Goal: Information Seeking & Learning: Learn about a topic

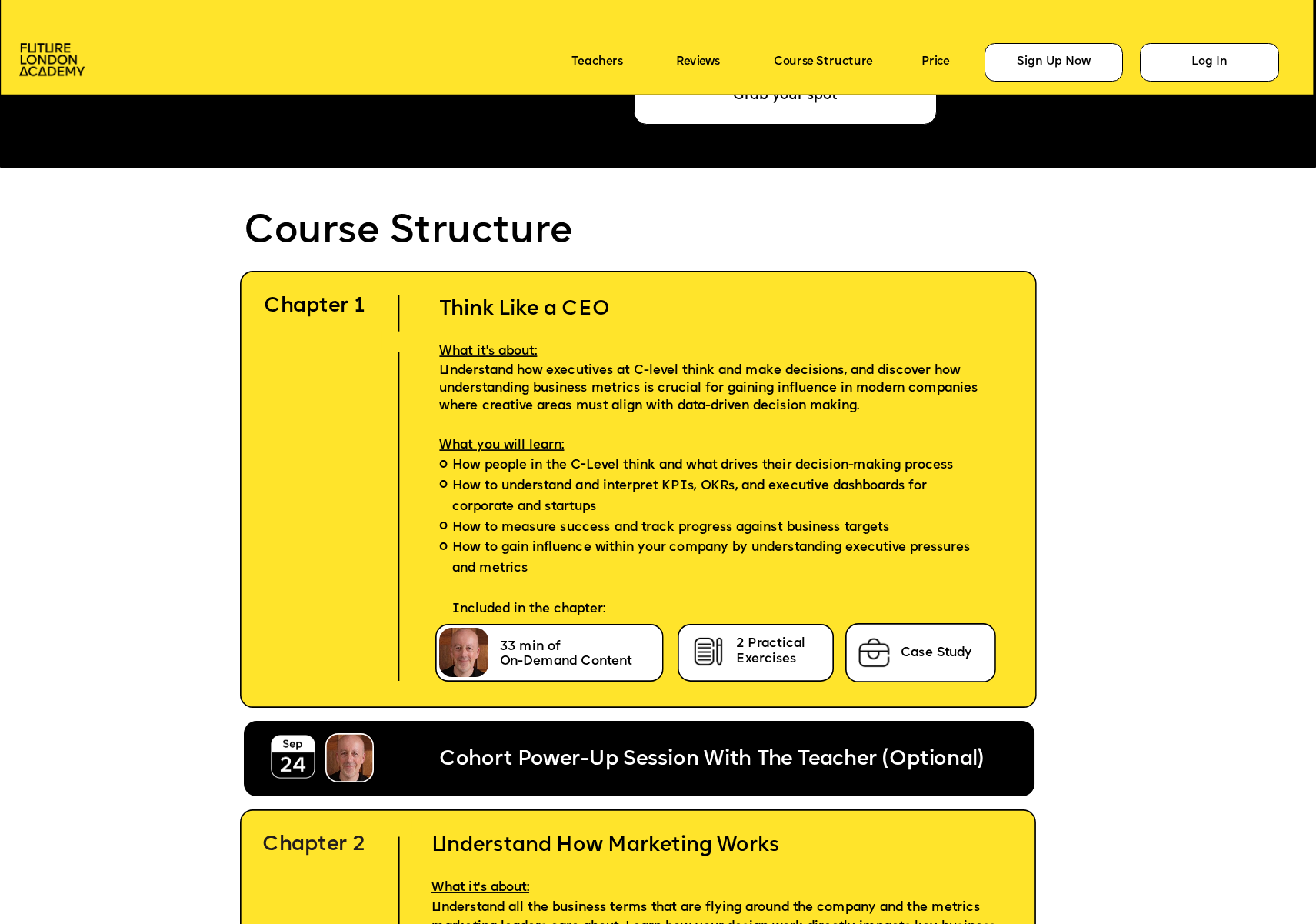
scroll to position [3853, 0]
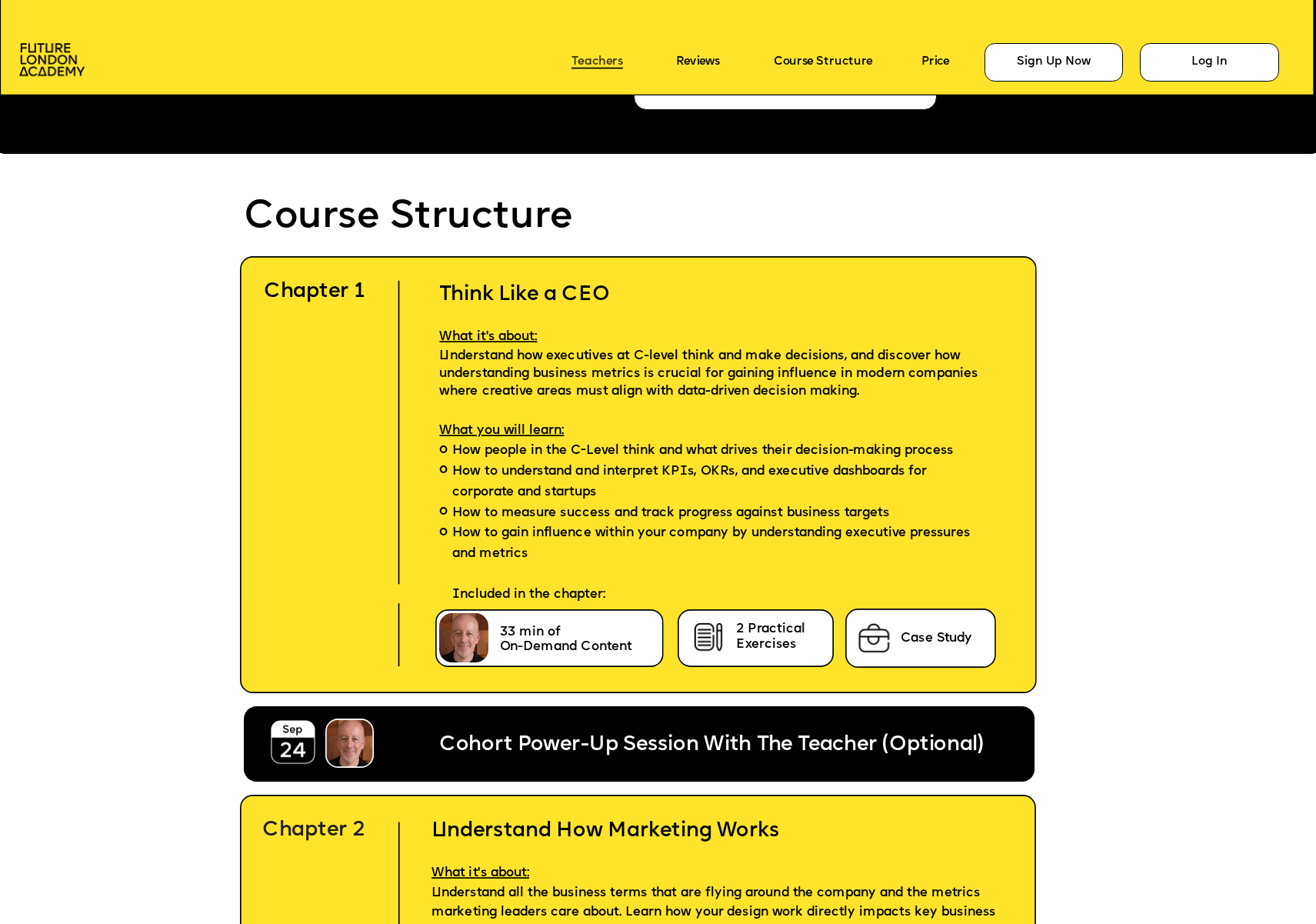
click at [590, 56] on link "Teachers" at bounding box center [597, 63] width 52 height 13
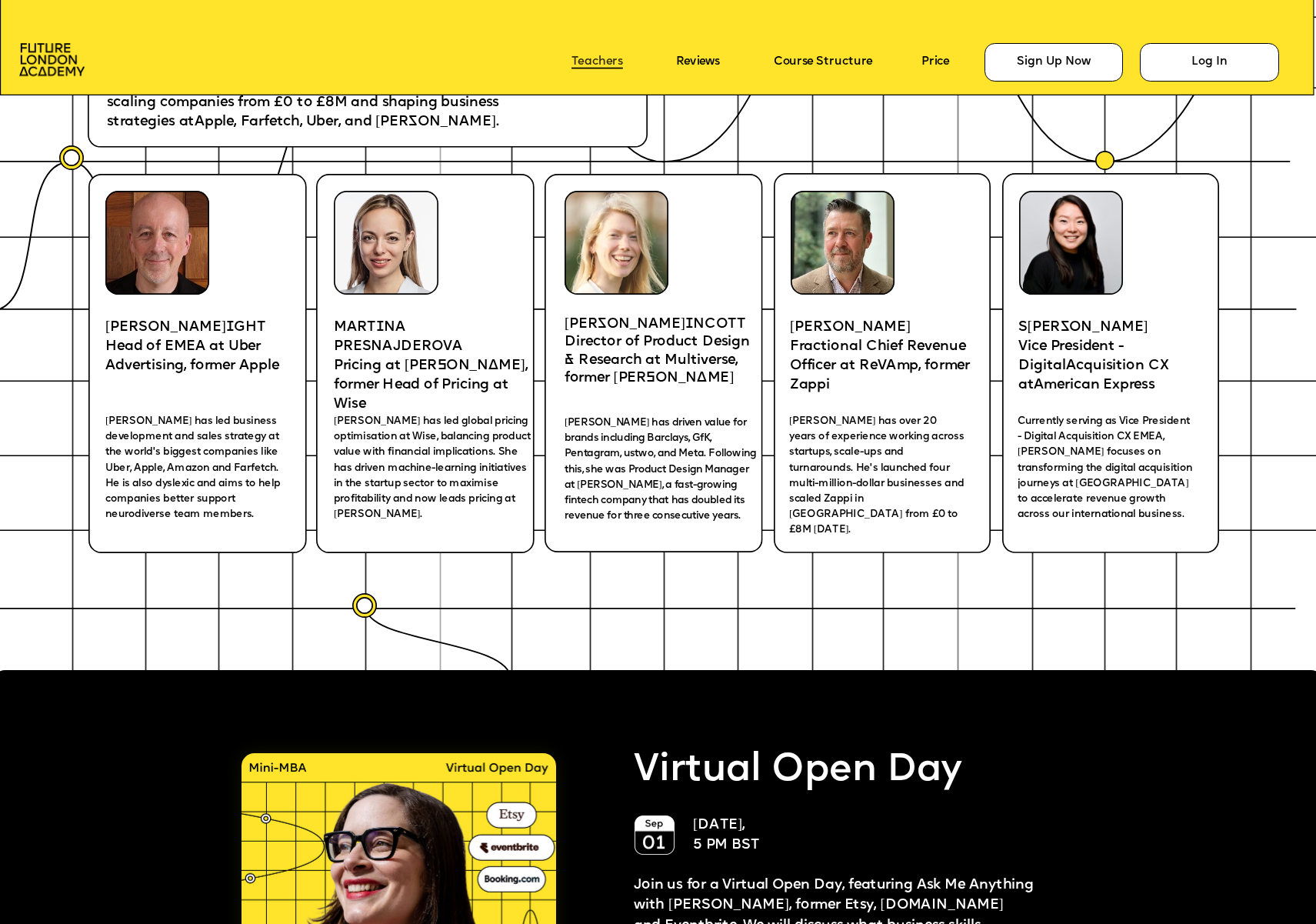
scroll to position [2681, 0]
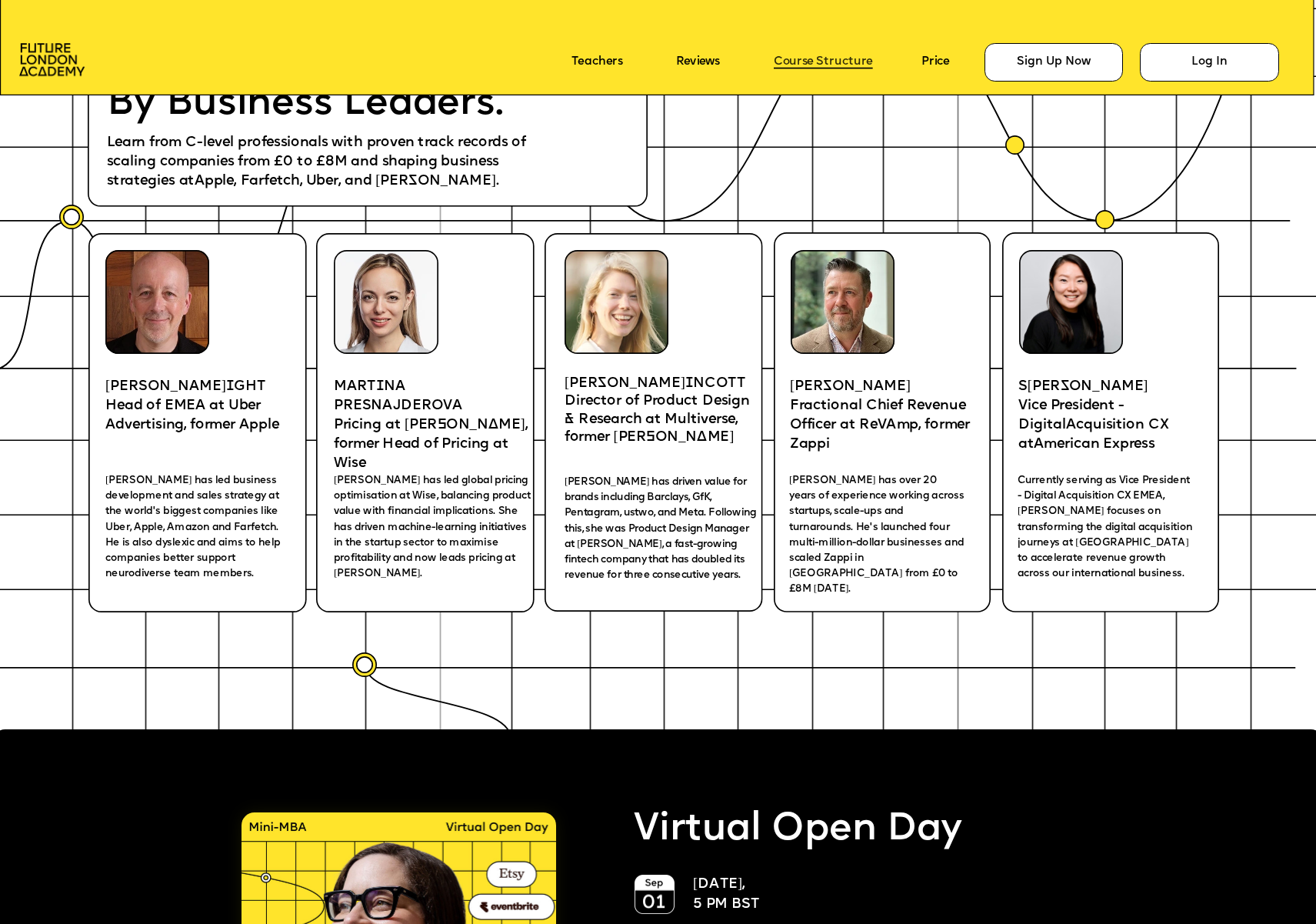
click at [838, 62] on link "Course Structure" at bounding box center [823, 63] width 99 height 13
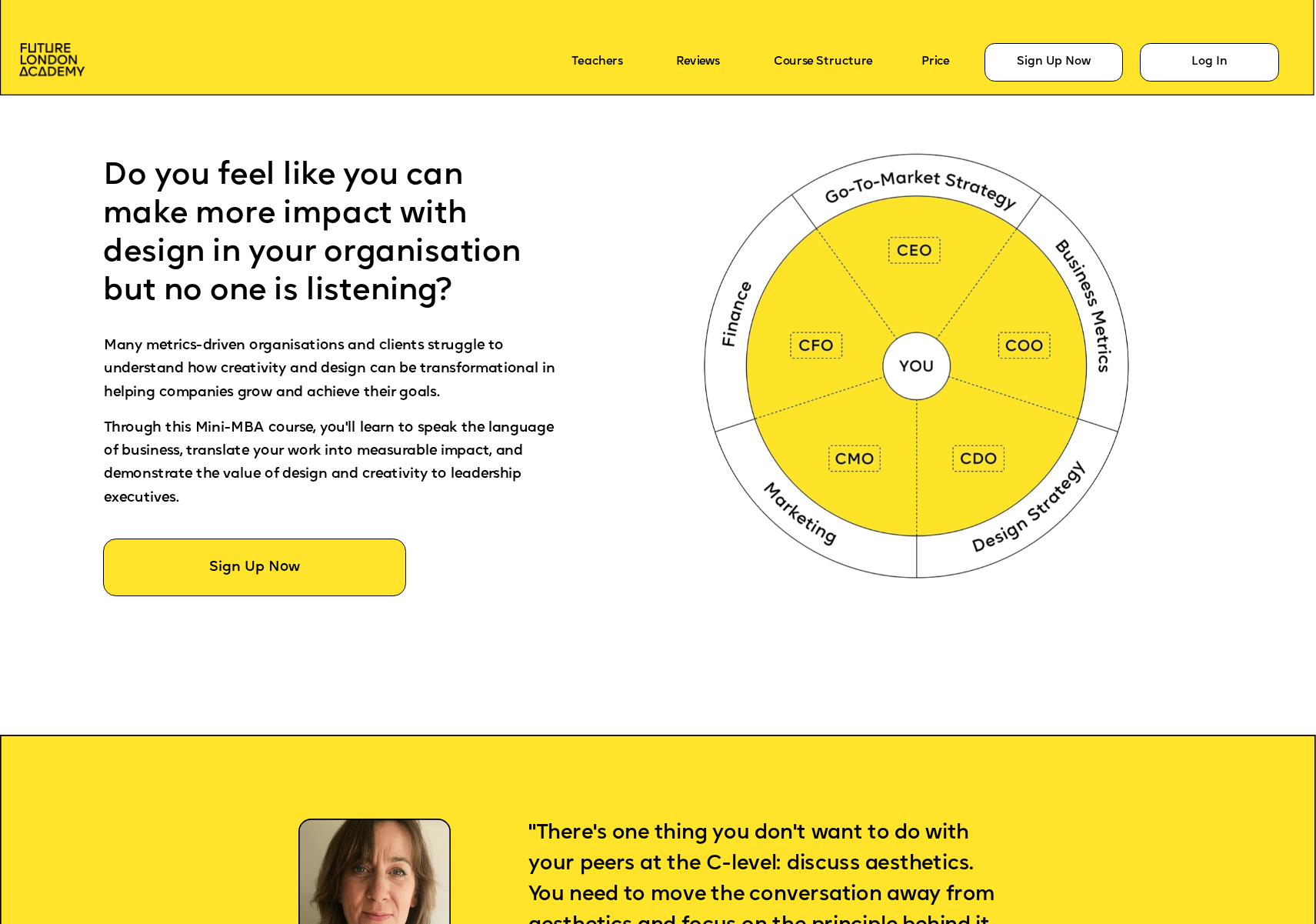
scroll to position [830, 0]
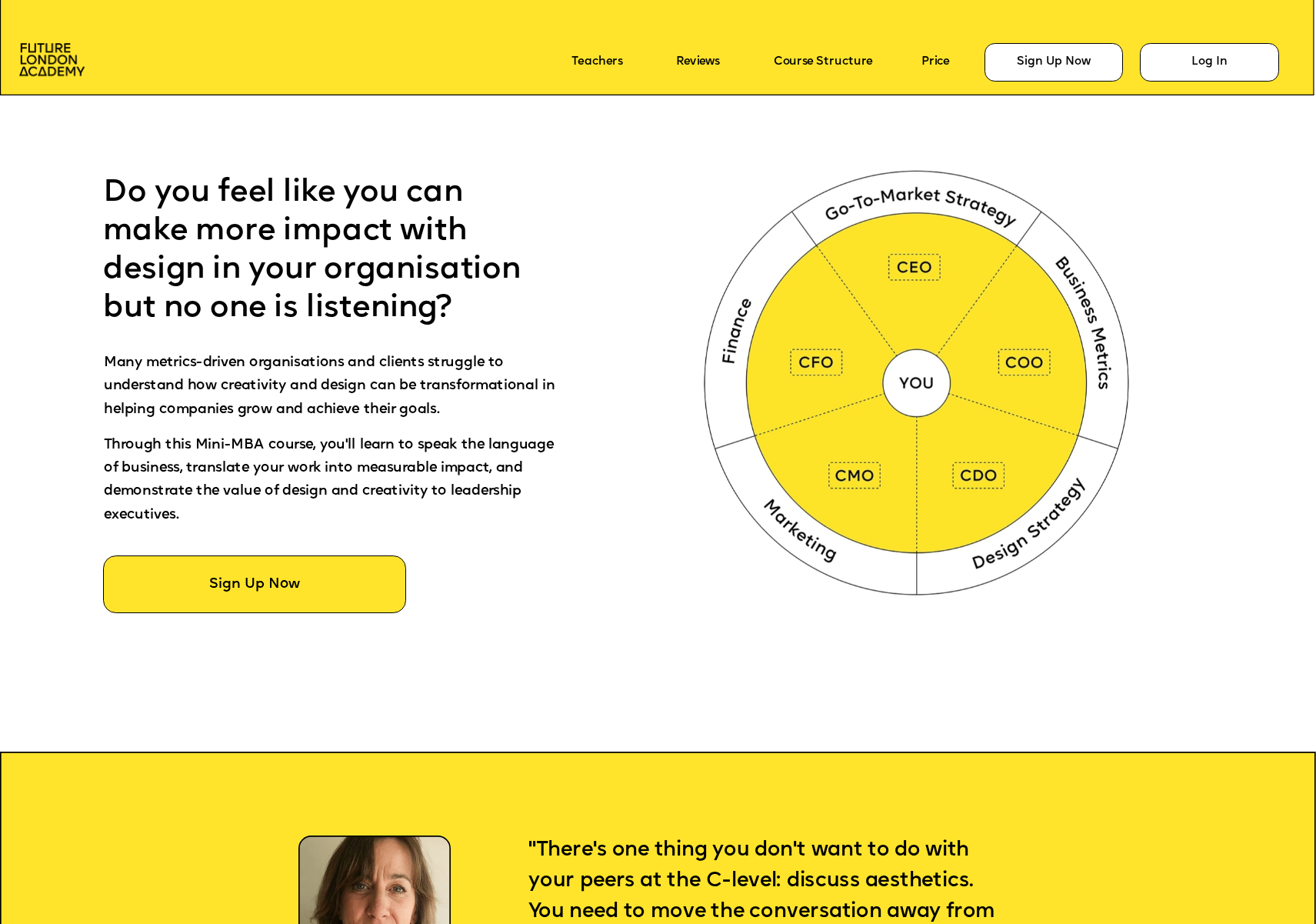
click at [16, 58] on icon at bounding box center [658, 45] width 1316 height 101
click at [40, 56] on img at bounding box center [52, 60] width 65 height 33
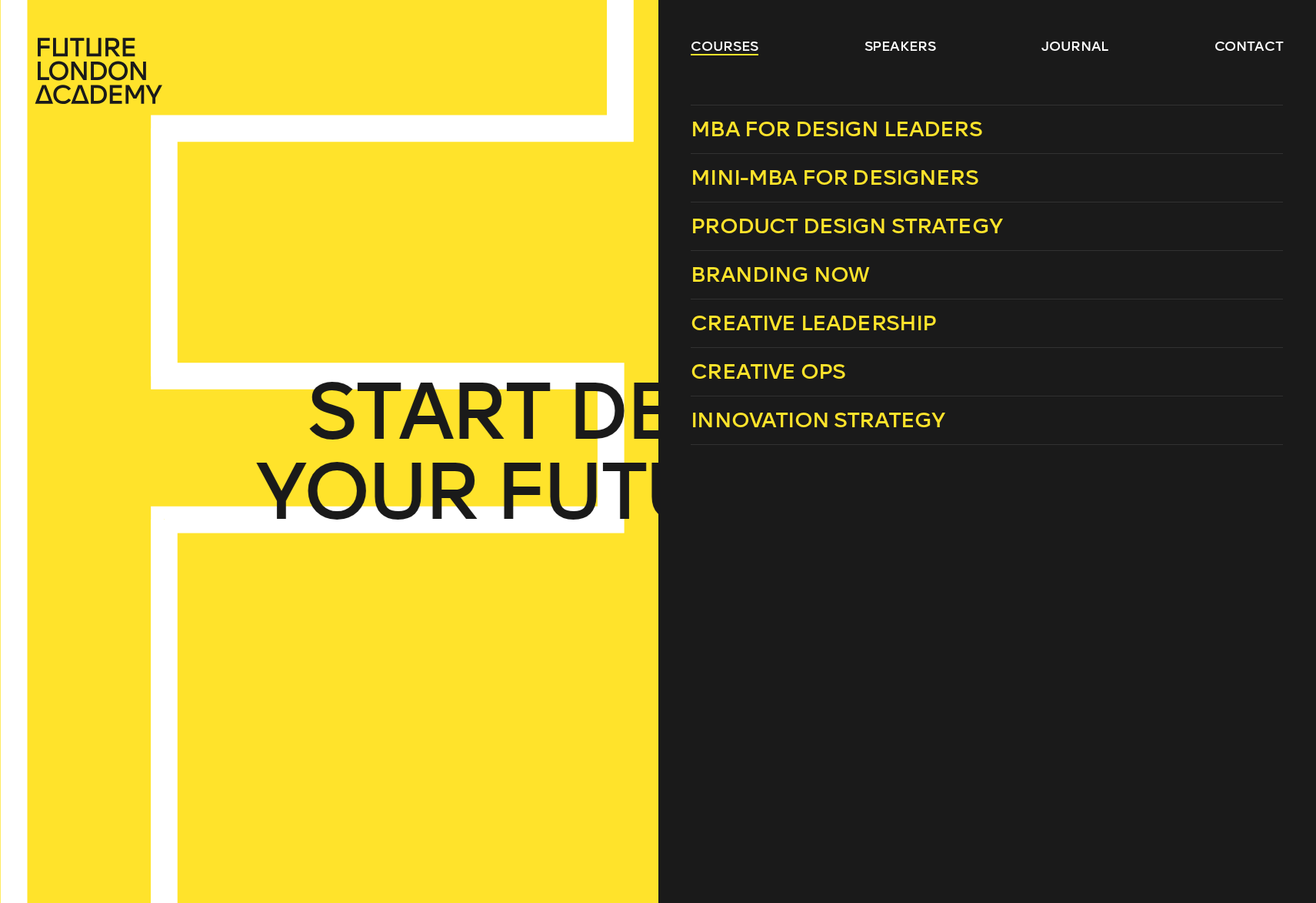
click at [706, 47] on link "courses" at bounding box center [724, 46] width 68 height 18
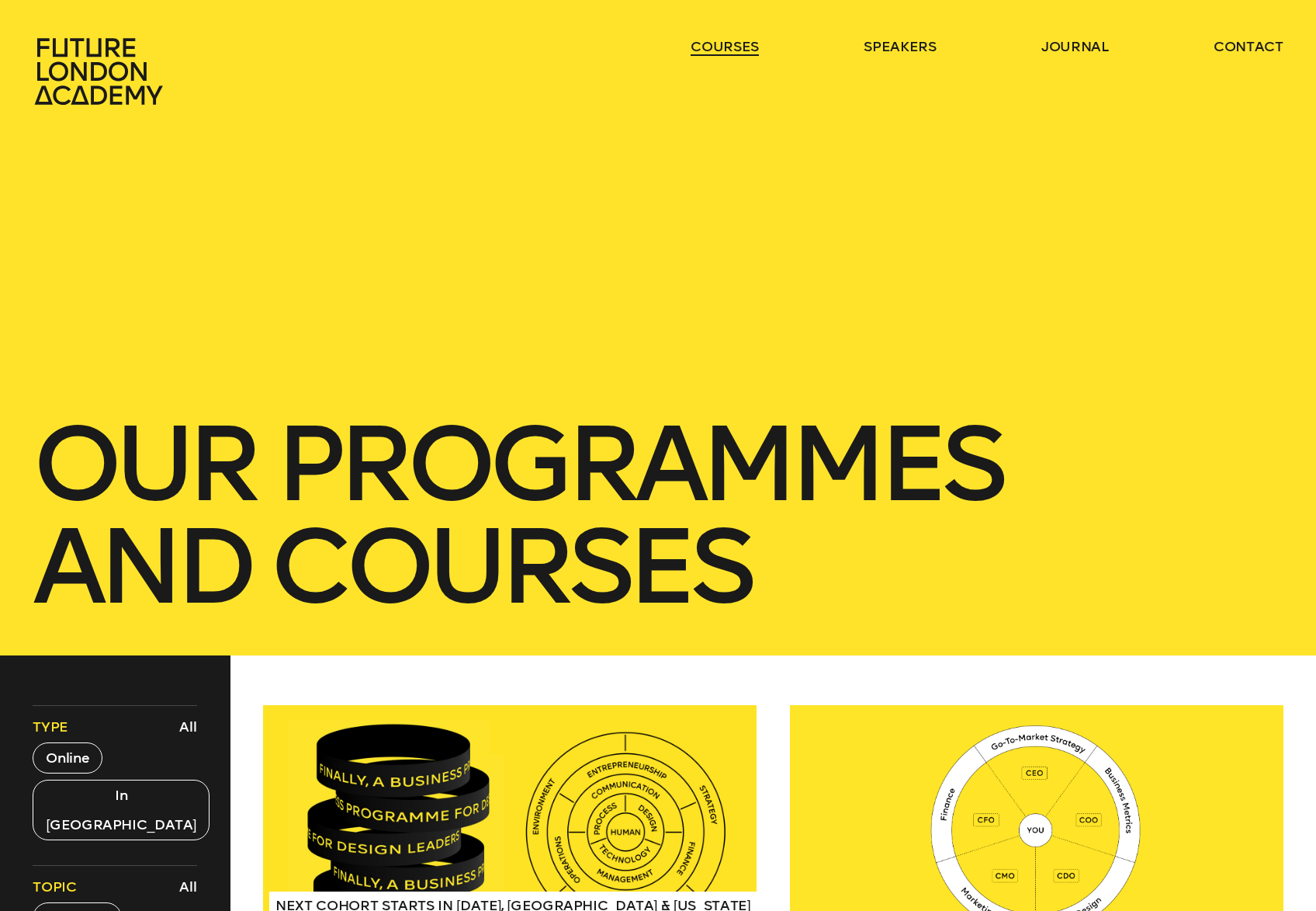
click at [712, 47] on link "courses" at bounding box center [725, 46] width 68 height 19
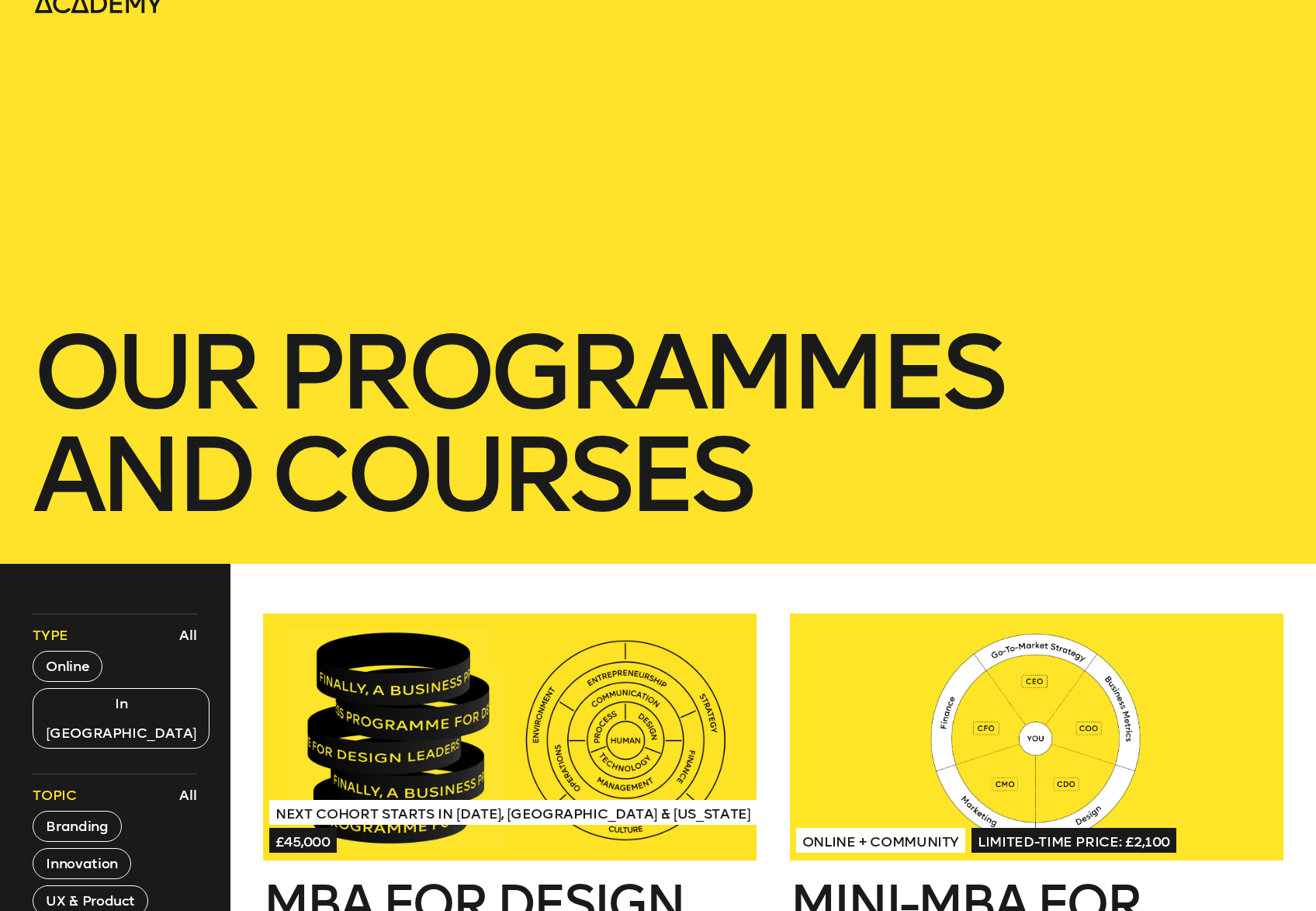
scroll to position [335, 0]
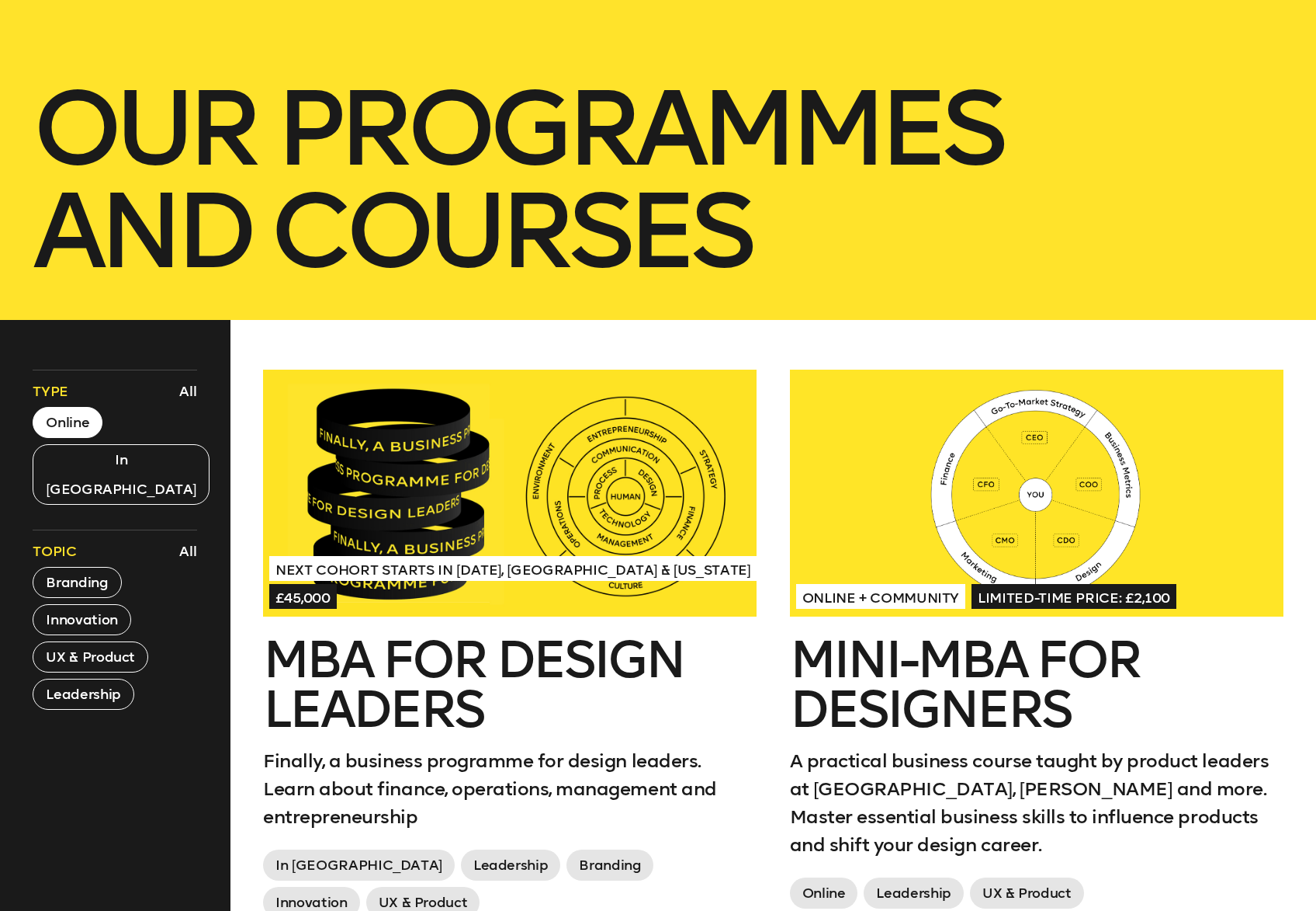
click at [90, 425] on button "Online" at bounding box center [67, 422] width 70 height 31
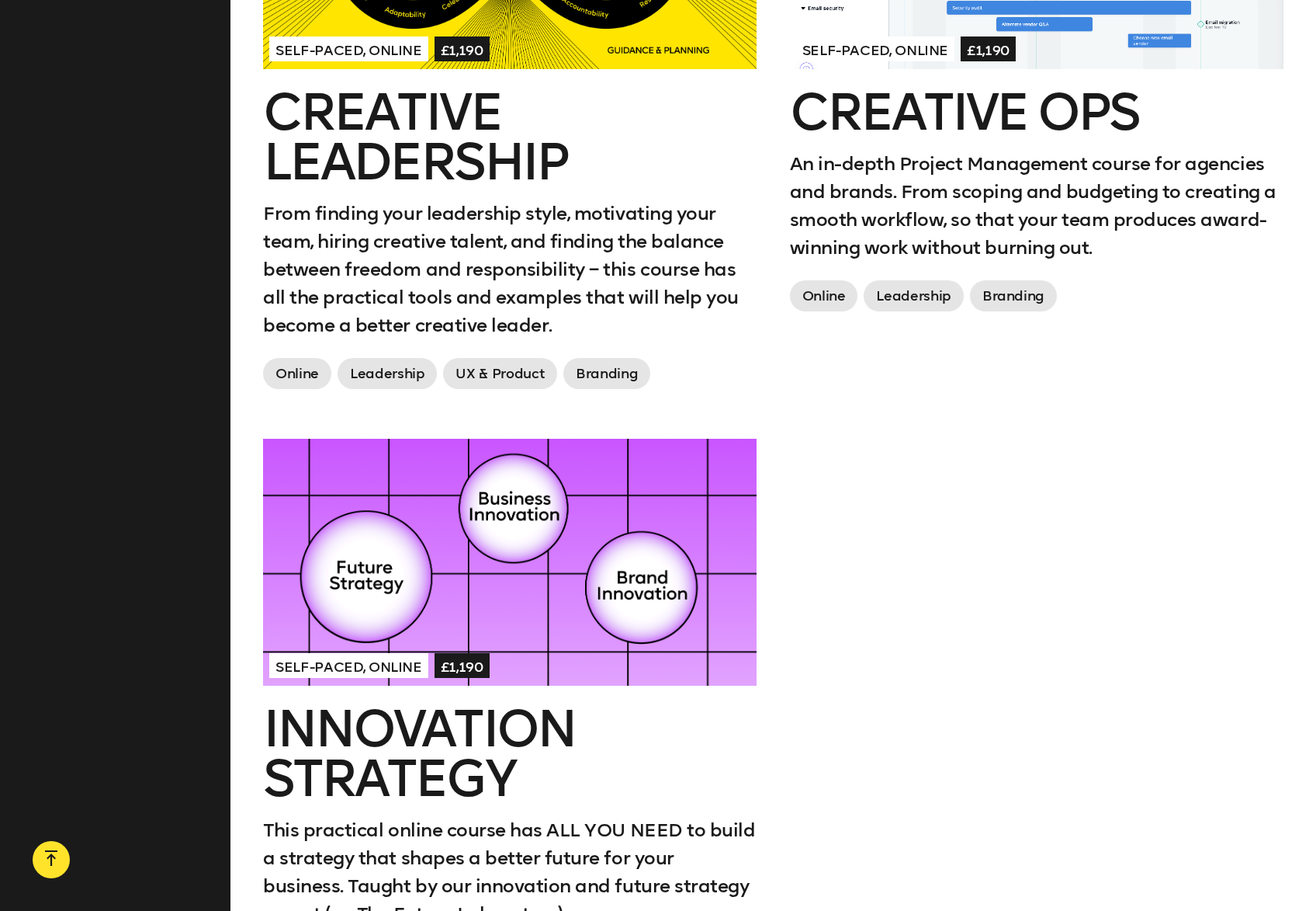
scroll to position [2095, 0]
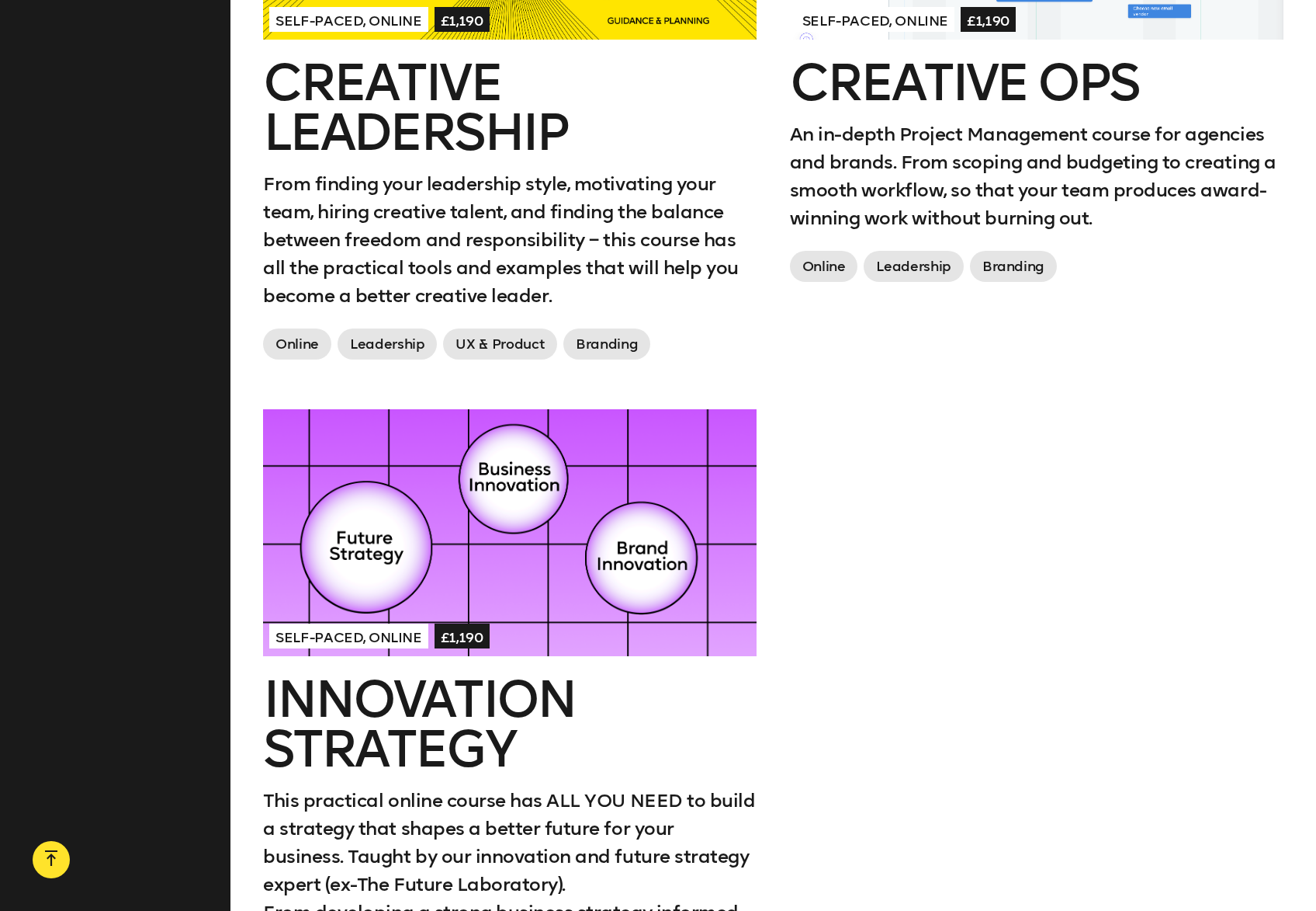
click at [601, 479] on div at bounding box center [510, 532] width 494 height 247
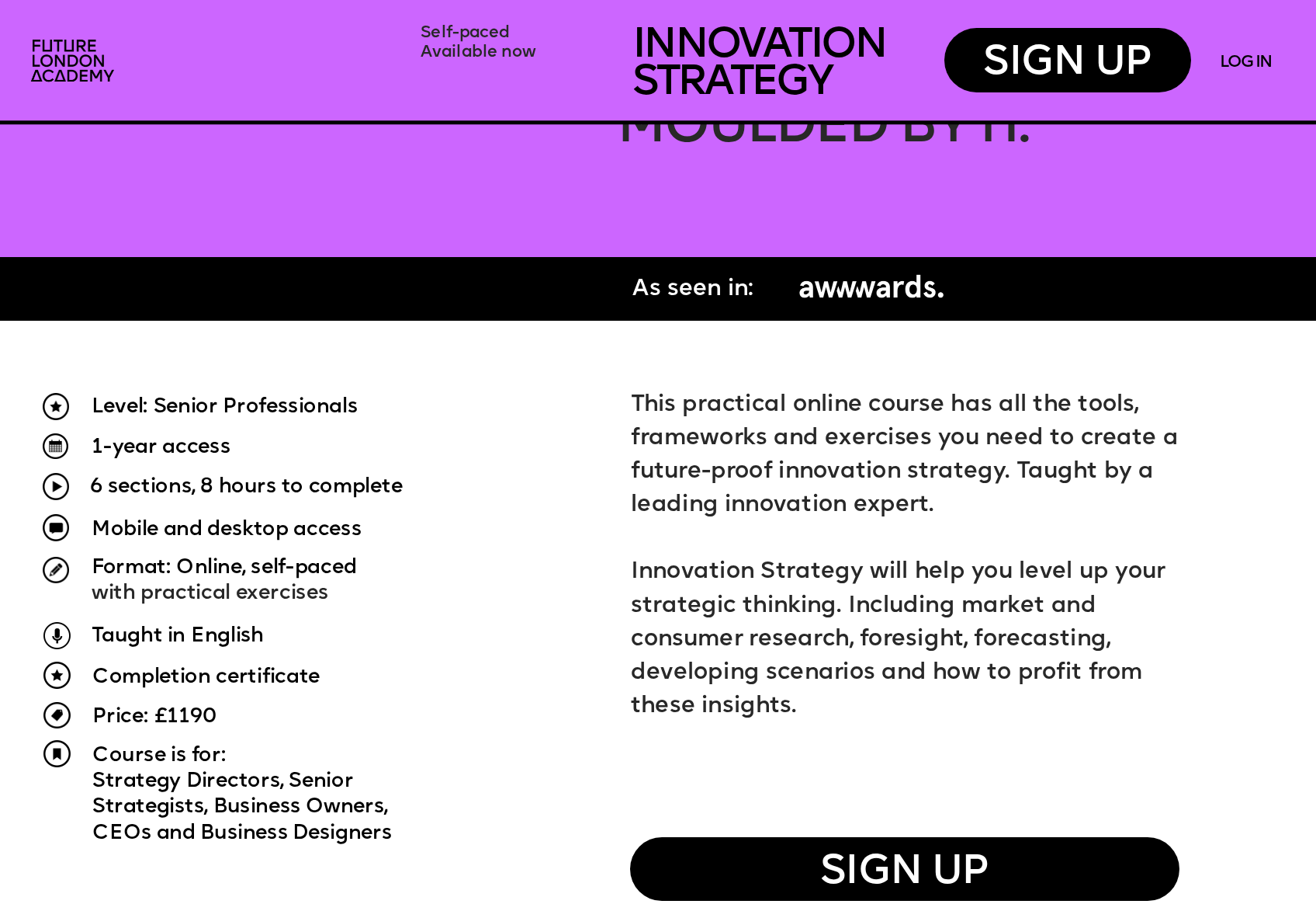
scroll to position [1027, 0]
